Goal: Transaction & Acquisition: Purchase product/service

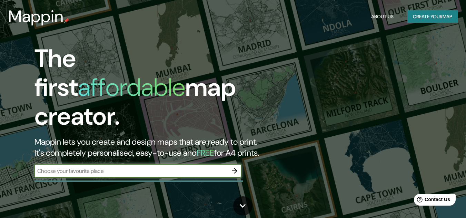
click at [428, 17] on button "Create your map" at bounding box center [432, 16] width 50 height 13
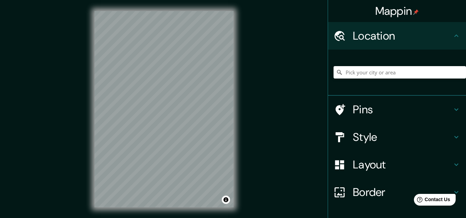
click at [372, 171] on h4 "Layout" at bounding box center [402, 165] width 99 height 14
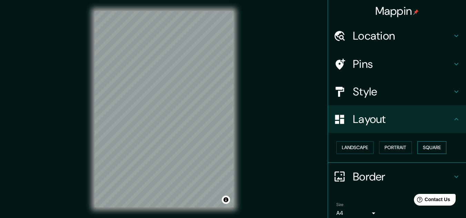
click at [423, 148] on button "Square" at bounding box center [431, 147] width 29 height 13
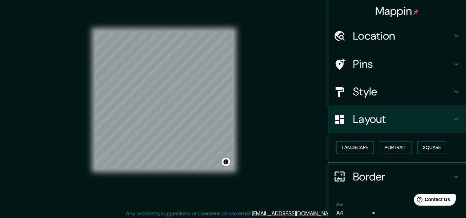
scroll to position [11, 0]
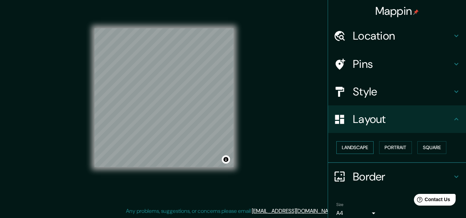
click at [355, 151] on button "Landscape" at bounding box center [354, 147] width 37 height 13
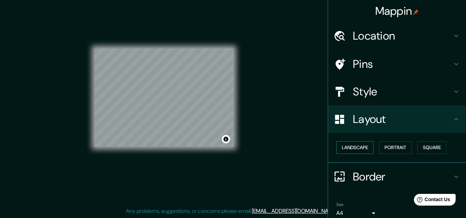
click at [356, 146] on button "Landscape" at bounding box center [354, 147] width 37 height 13
drag, startPoint x: 385, startPoint y: 149, endPoint x: 379, endPoint y: 149, distance: 6.2
click at [386, 149] on button "Portrait" at bounding box center [395, 147] width 33 height 13
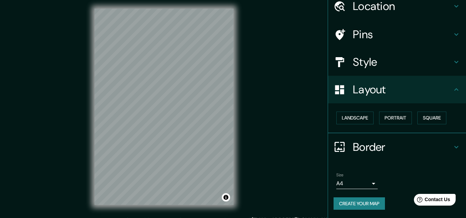
scroll to position [0, 0]
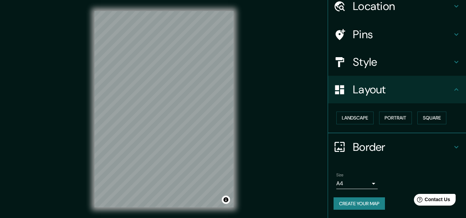
click at [377, 73] on div "Style" at bounding box center [397, 62] width 138 height 28
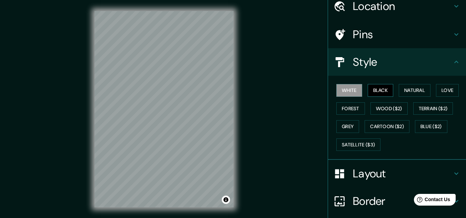
click at [373, 93] on button "Black" at bounding box center [380, 90] width 26 height 13
click at [405, 85] on button "Natural" at bounding box center [414, 90] width 32 height 13
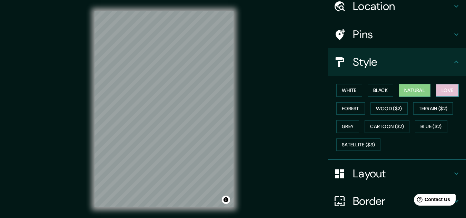
click at [438, 91] on button "Love" at bounding box center [447, 90] width 23 height 13
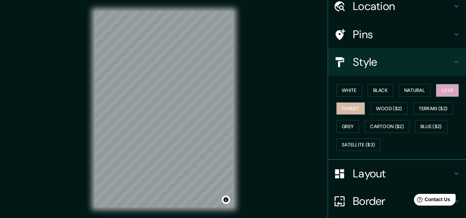
click at [340, 107] on button "Forest" at bounding box center [350, 108] width 29 height 13
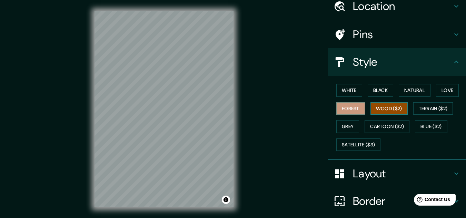
click at [377, 107] on button "Wood ($2)" at bounding box center [388, 108] width 37 height 13
click at [422, 111] on button "Terrain ($2)" at bounding box center [433, 108] width 40 height 13
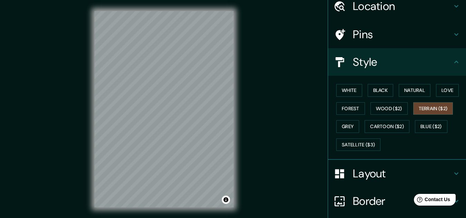
click at [337, 120] on div "White Black Natural Love Forest Wood ($2) Terrain ($2) Grey Cartoon ($2) Blue (…" at bounding box center [399, 117] width 132 height 72
click at [347, 129] on button "Grey" at bounding box center [347, 126] width 23 height 13
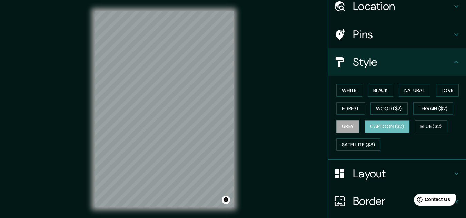
click at [377, 131] on button "Cartoon ($2)" at bounding box center [386, 126] width 45 height 13
click at [432, 122] on button "Blue ($2)" at bounding box center [431, 126] width 32 height 13
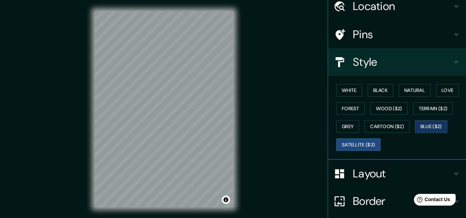
click at [367, 145] on button "Satellite ($3)" at bounding box center [358, 145] width 44 height 13
click at [336, 128] on button "Grey" at bounding box center [347, 126] width 23 height 13
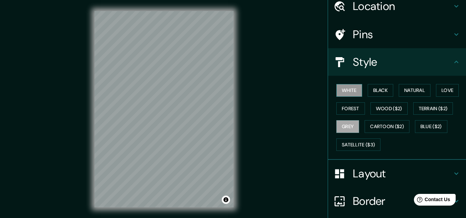
click at [344, 88] on button "White" at bounding box center [349, 90] width 26 height 13
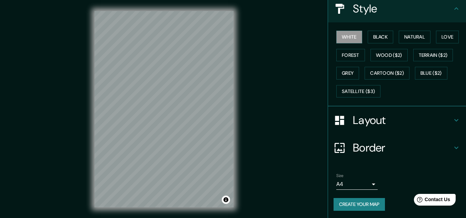
scroll to position [84, 0]
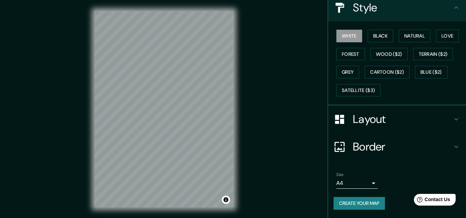
click at [374, 206] on button "Create your map" at bounding box center [358, 203] width 51 height 13
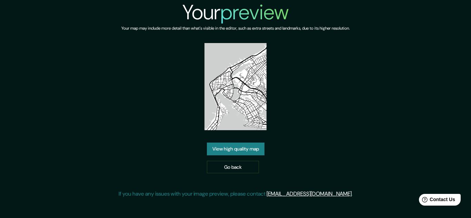
drag, startPoint x: 257, startPoint y: 81, endPoint x: 250, endPoint y: 82, distance: 7.3
